Goal: Check status: Check status

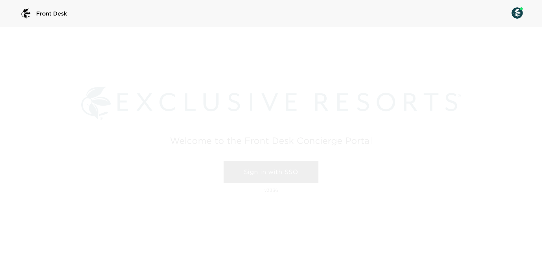
click at [257, 174] on link "Sign in with SSO" at bounding box center [271, 172] width 95 height 21
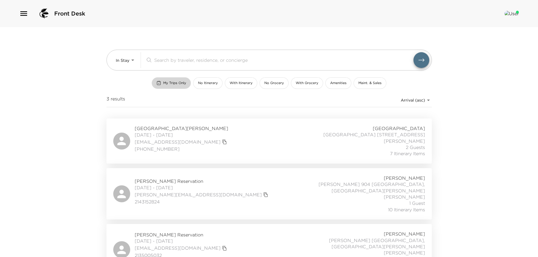
click at [176, 78] on button "My Trips Only" at bounding box center [171, 83] width 39 height 12
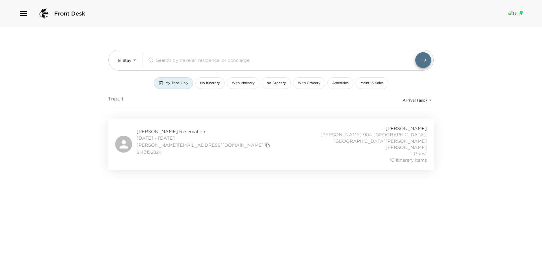
click at [182, 83] on span "My Trips Only" at bounding box center [177, 83] width 23 height 5
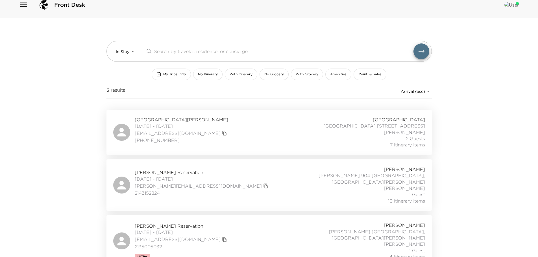
scroll to position [17, 0]
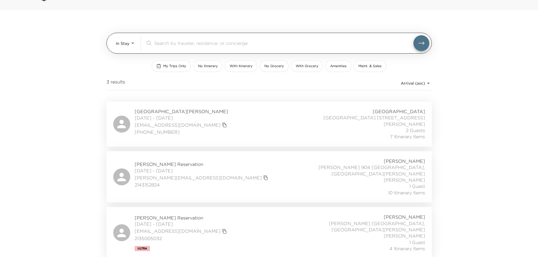
click at [134, 45] on body "Front Desk In Stay In-Stay ​ My Trips Only No Itinerary With Itinerary No Groce…" at bounding box center [269, 111] width 538 height 257
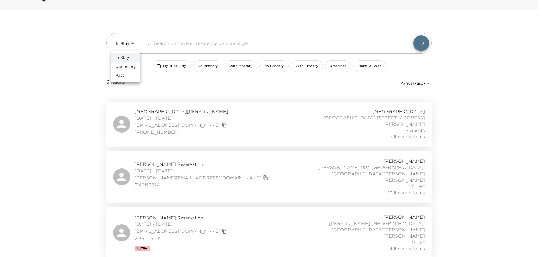
click at [123, 66] on span "Upcoming" at bounding box center [126, 67] width 20 height 6
type input "Upcoming"
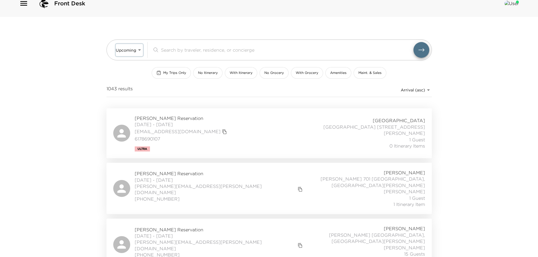
scroll to position [0, 0]
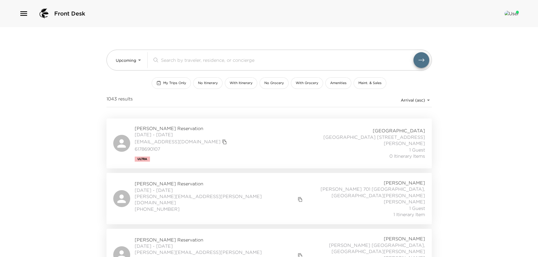
click at [177, 82] on span "My Trips Only" at bounding box center [174, 83] width 23 height 5
type button "my-trips-only"
